Goal: Check status

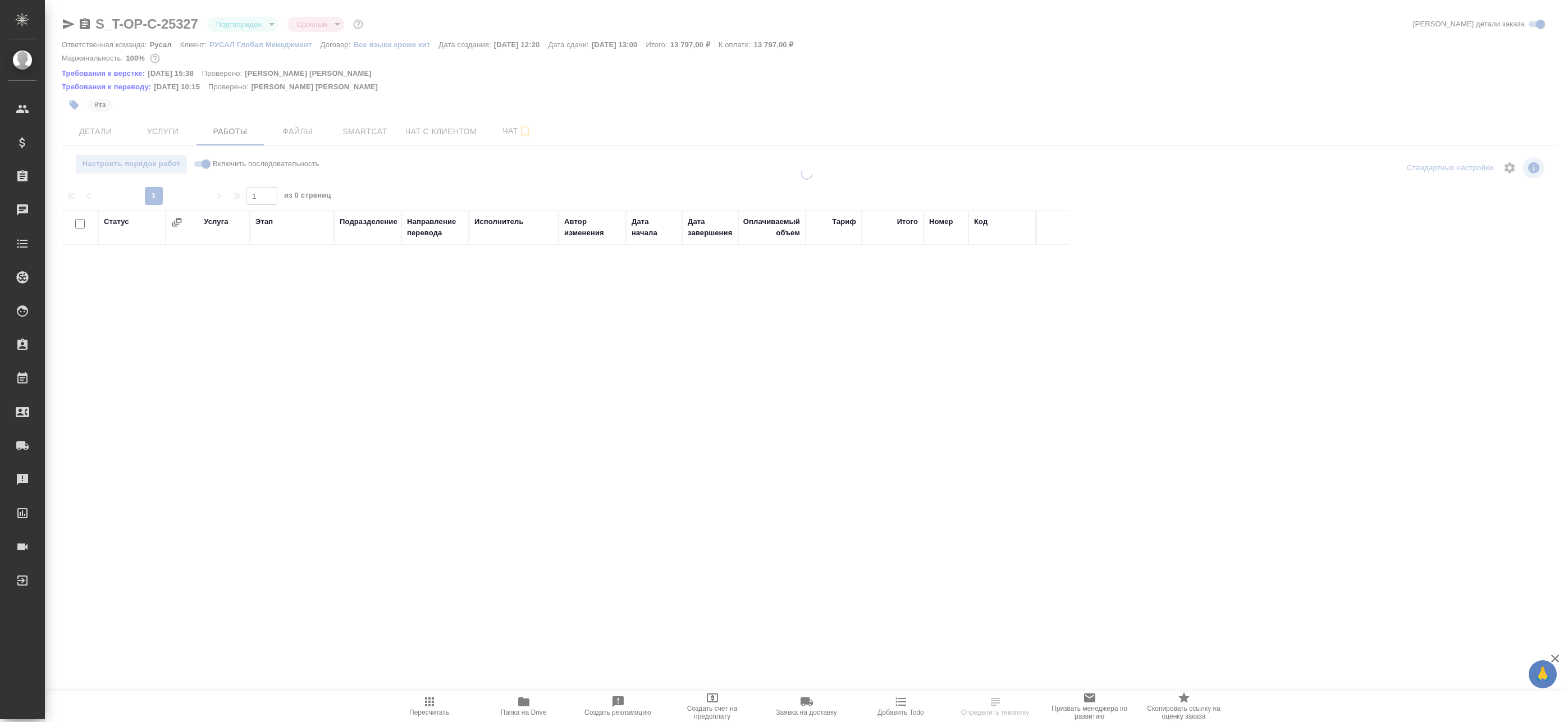
click at [535, 710] on span "Папка на Drive" at bounding box center [524, 712] width 46 height 8
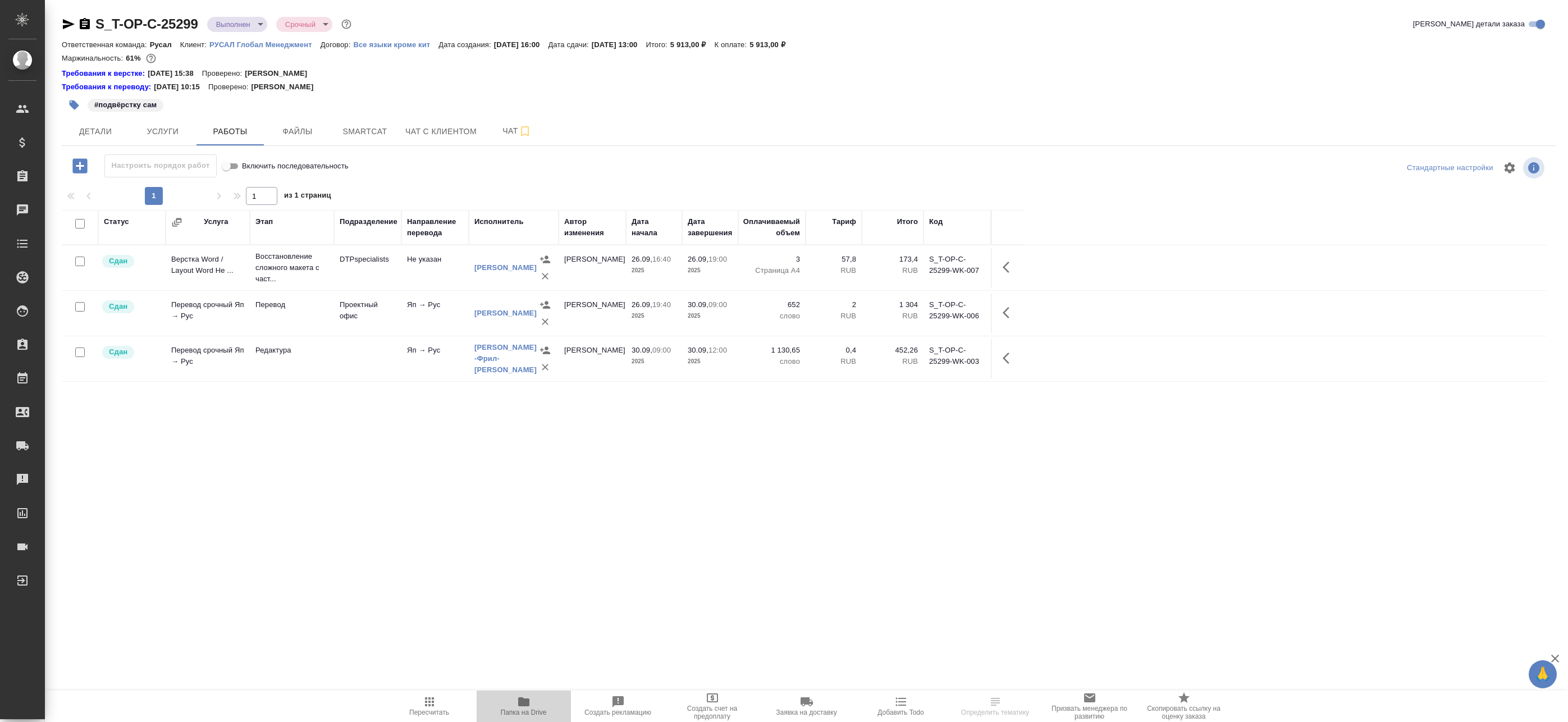
click at [528, 704] on icon "button" at bounding box center [524, 702] width 11 height 9
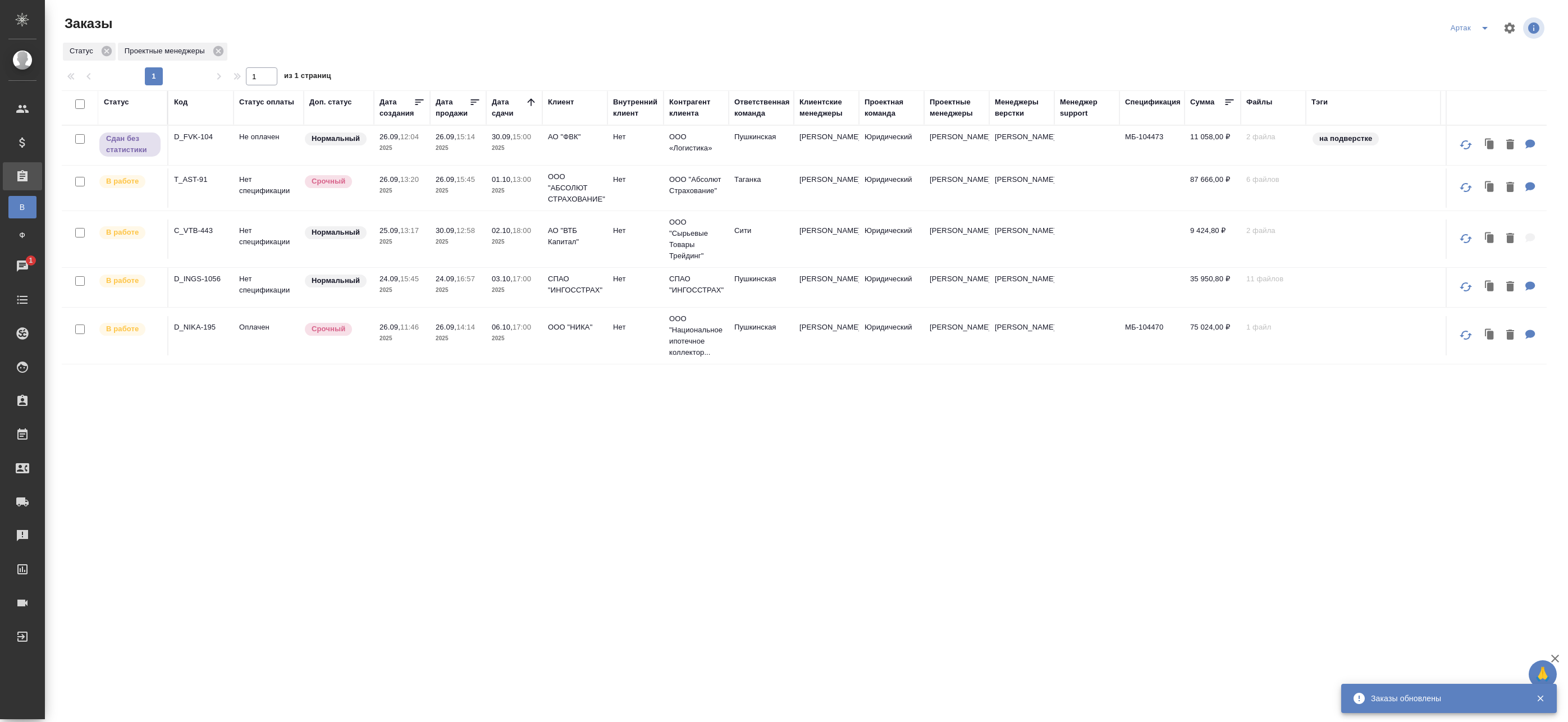
click at [414, 148] on p "2025" at bounding box center [402, 148] width 45 height 11
